Goal: Information Seeking & Learning: Compare options

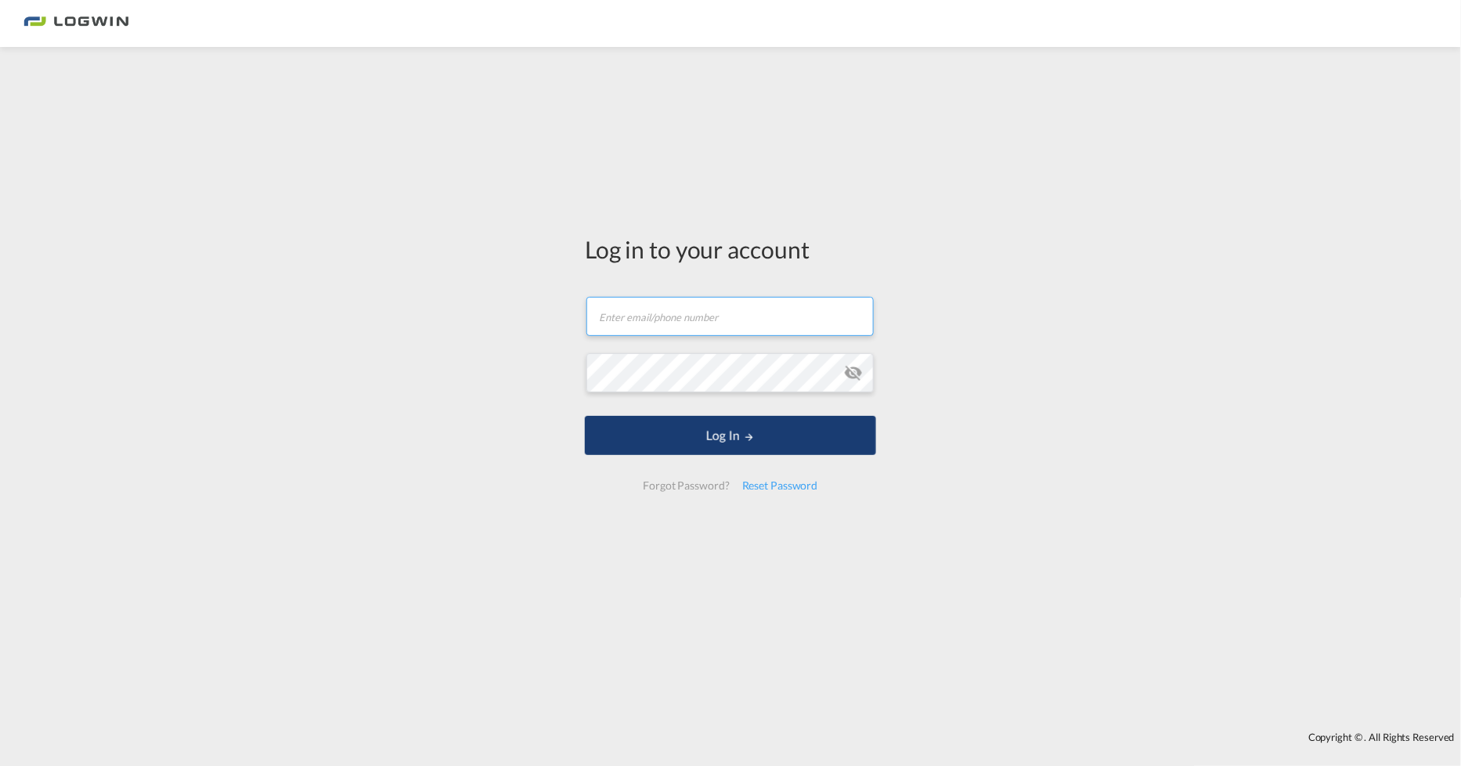
type input "[PERSON_NAME][EMAIL_ADDRESS][DOMAIN_NAME]"
click at [614, 443] on button "Log In" at bounding box center [730, 435] width 291 height 39
